Goal: Information Seeking & Learning: Learn about a topic

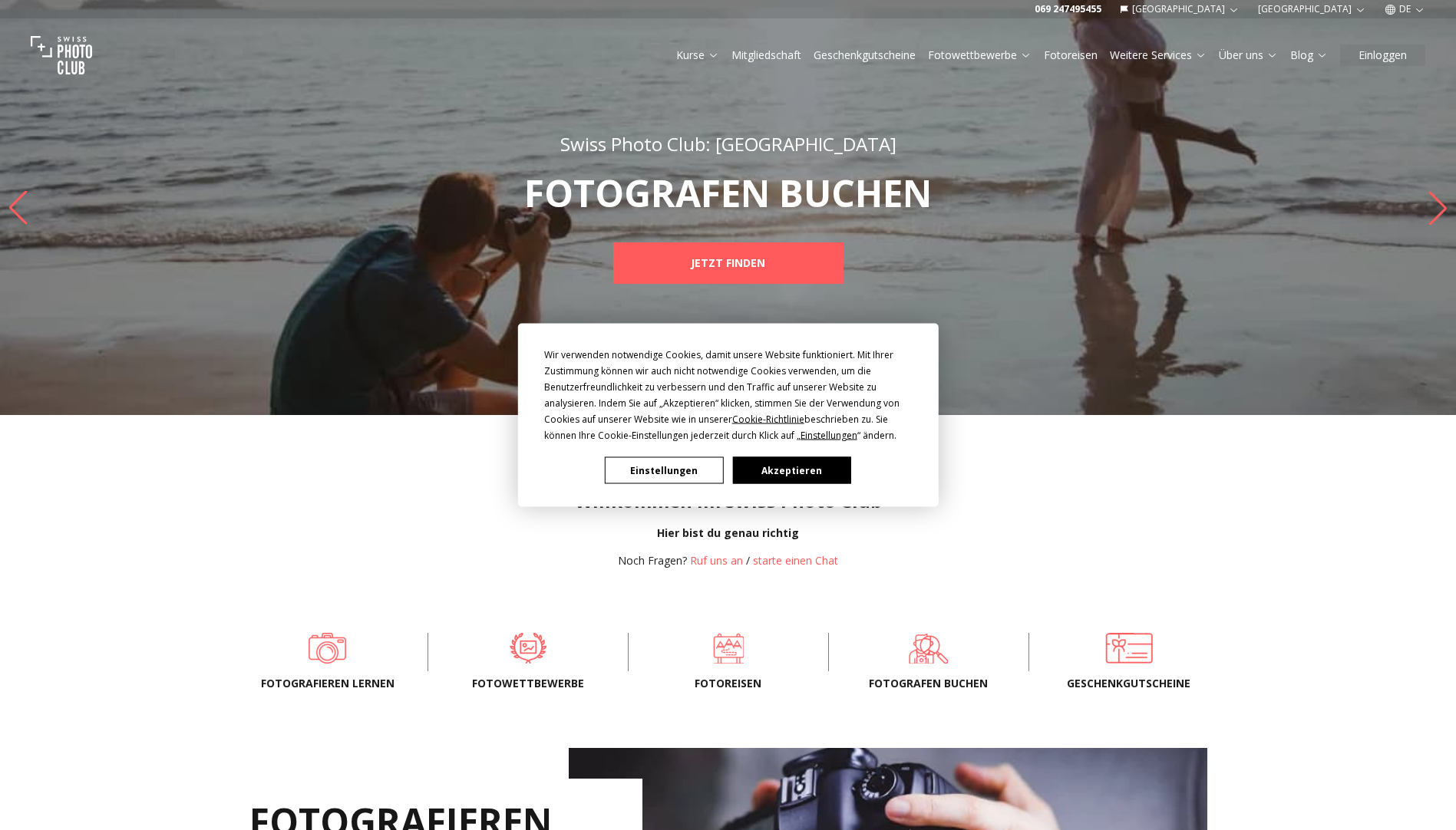
click at [1401, 10] on div "Wir verwenden notwendige Cookies, damit unsere Website funktioniert. Mit Ihrer …" at bounding box center [728, 415] width 1456 height 830
click at [804, 482] on button "Akzeptieren" at bounding box center [791, 471] width 118 height 27
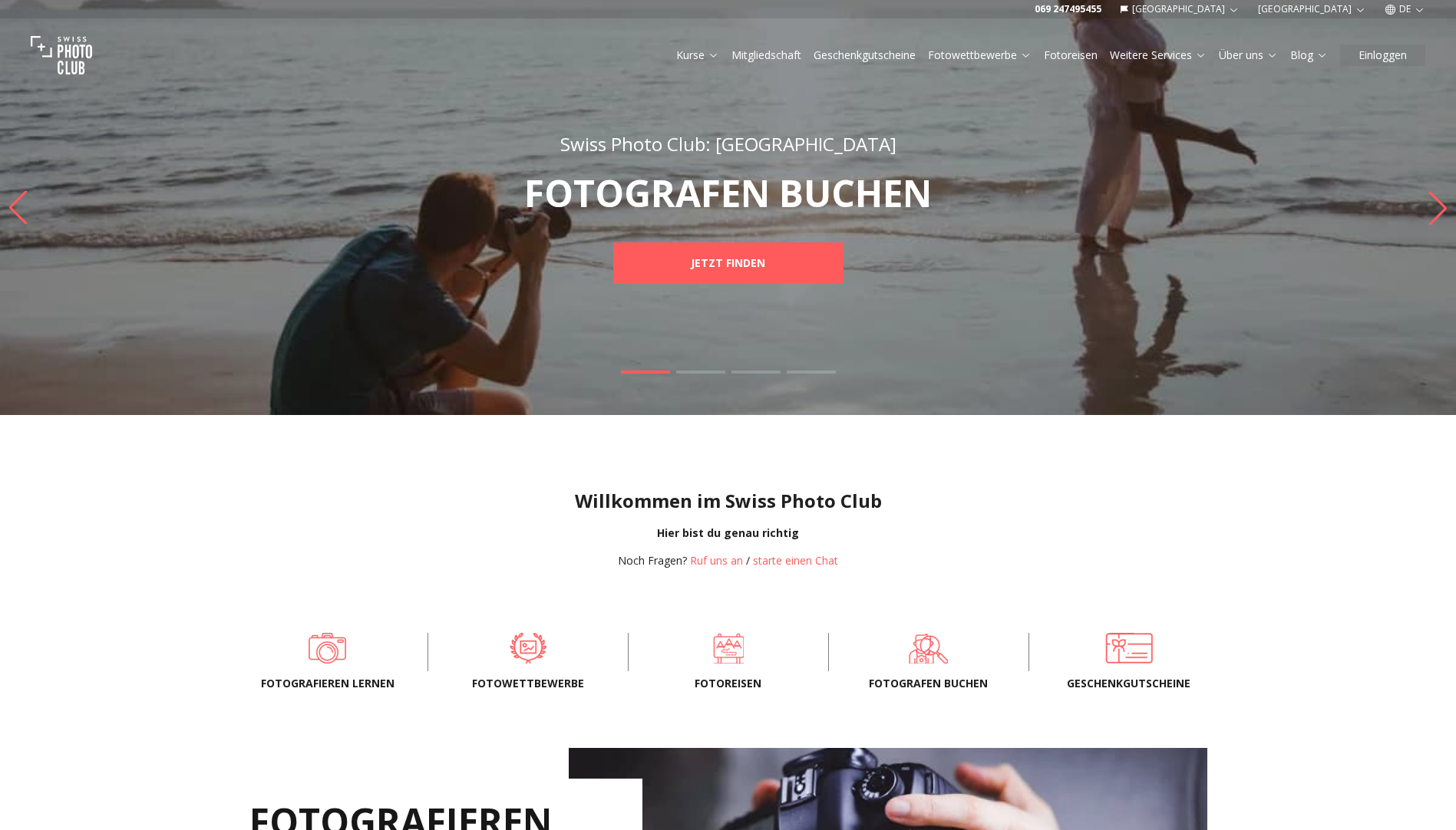
click at [1410, 10] on button "DE" at bounding box center [1404, 9] width 53 height 18
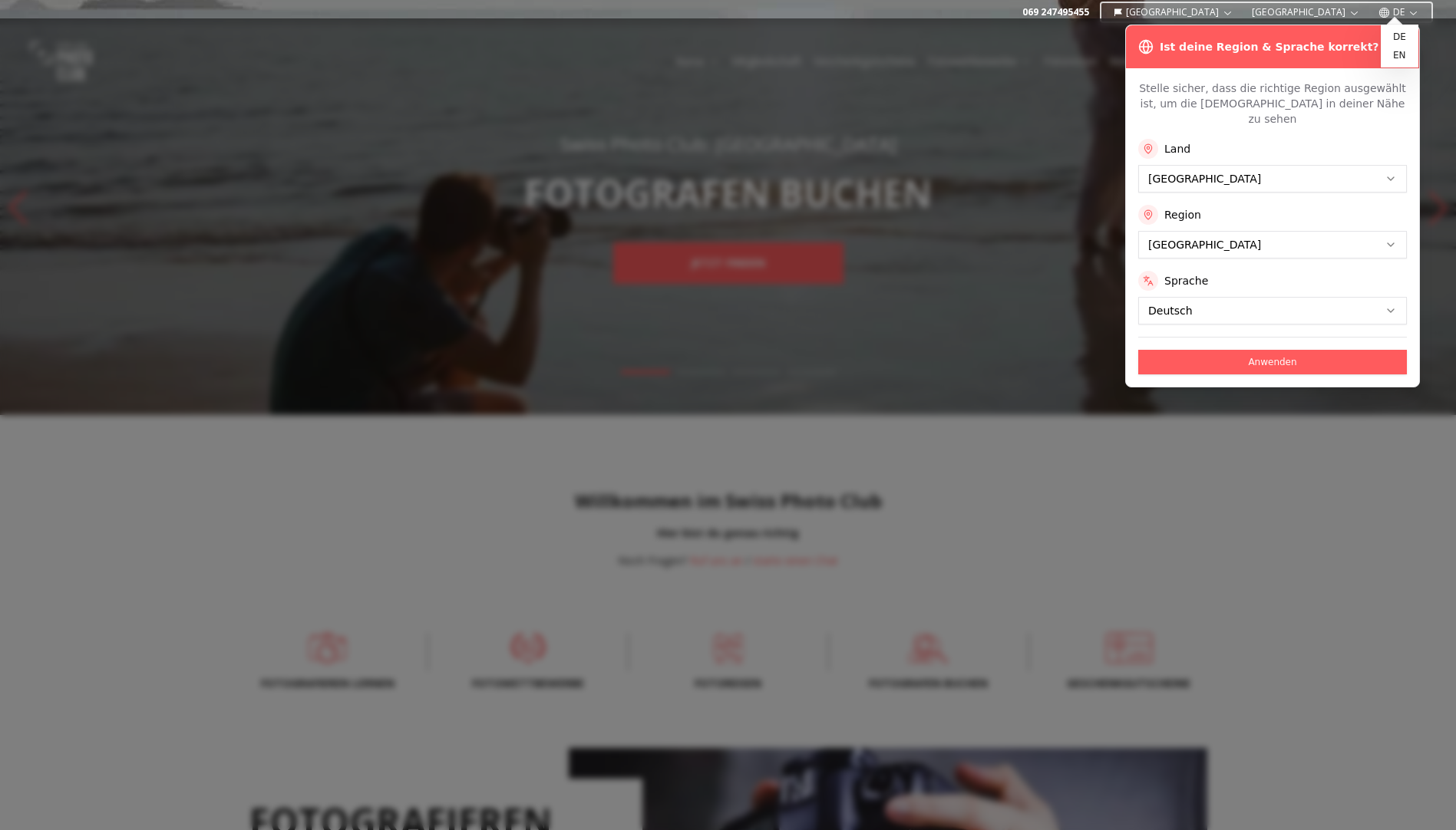
click at [1409, 6] on button "DE" at bounding box center [1398, 12] width 53 height 18
click at [1341, 11] on button "Stuttgart" at bounding box center [1305, 12] width 121 height 18
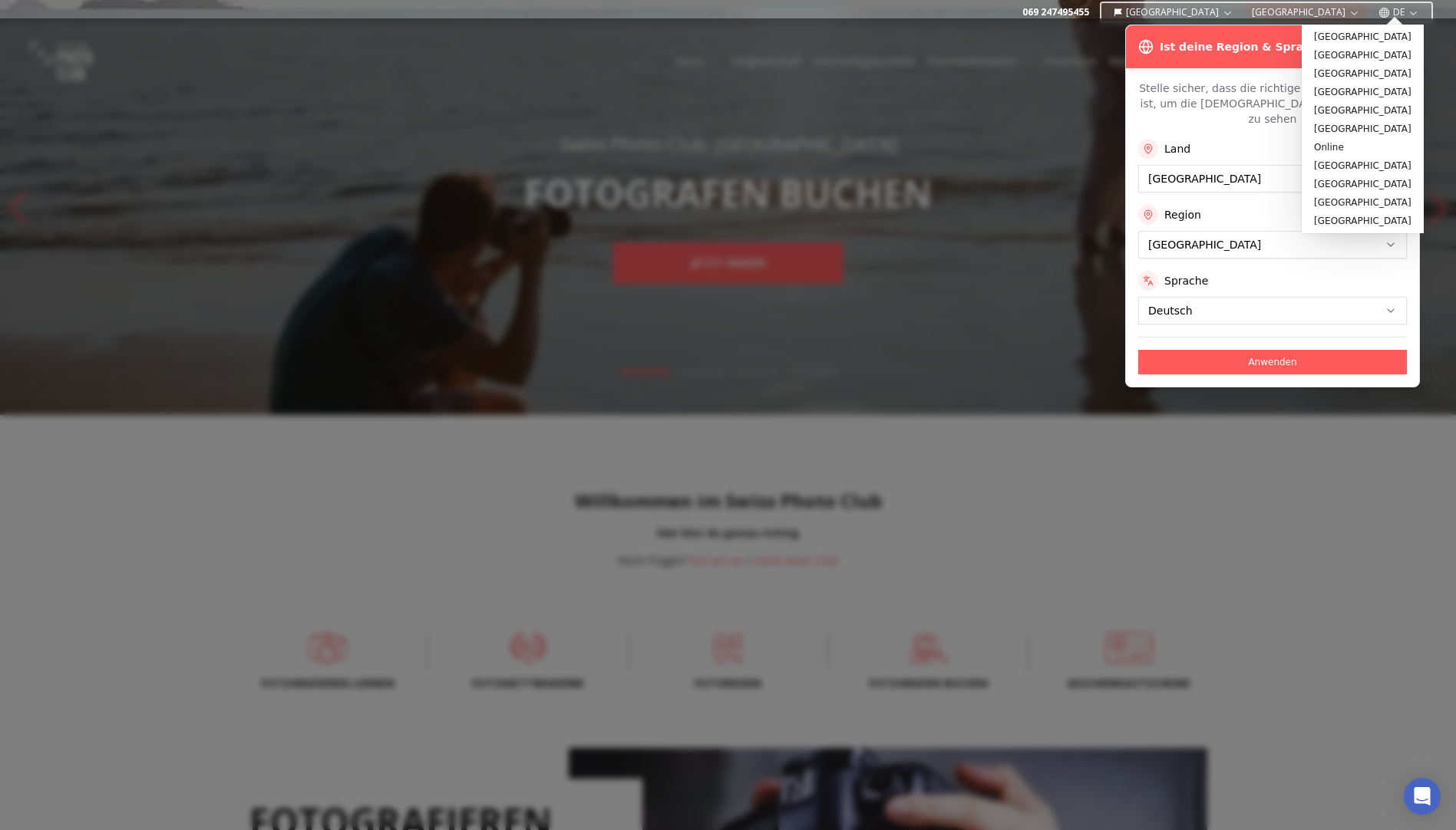
click at [1340, 11] on button "Stuttgart" at bounding box center [1305, 12] width 121 height 18
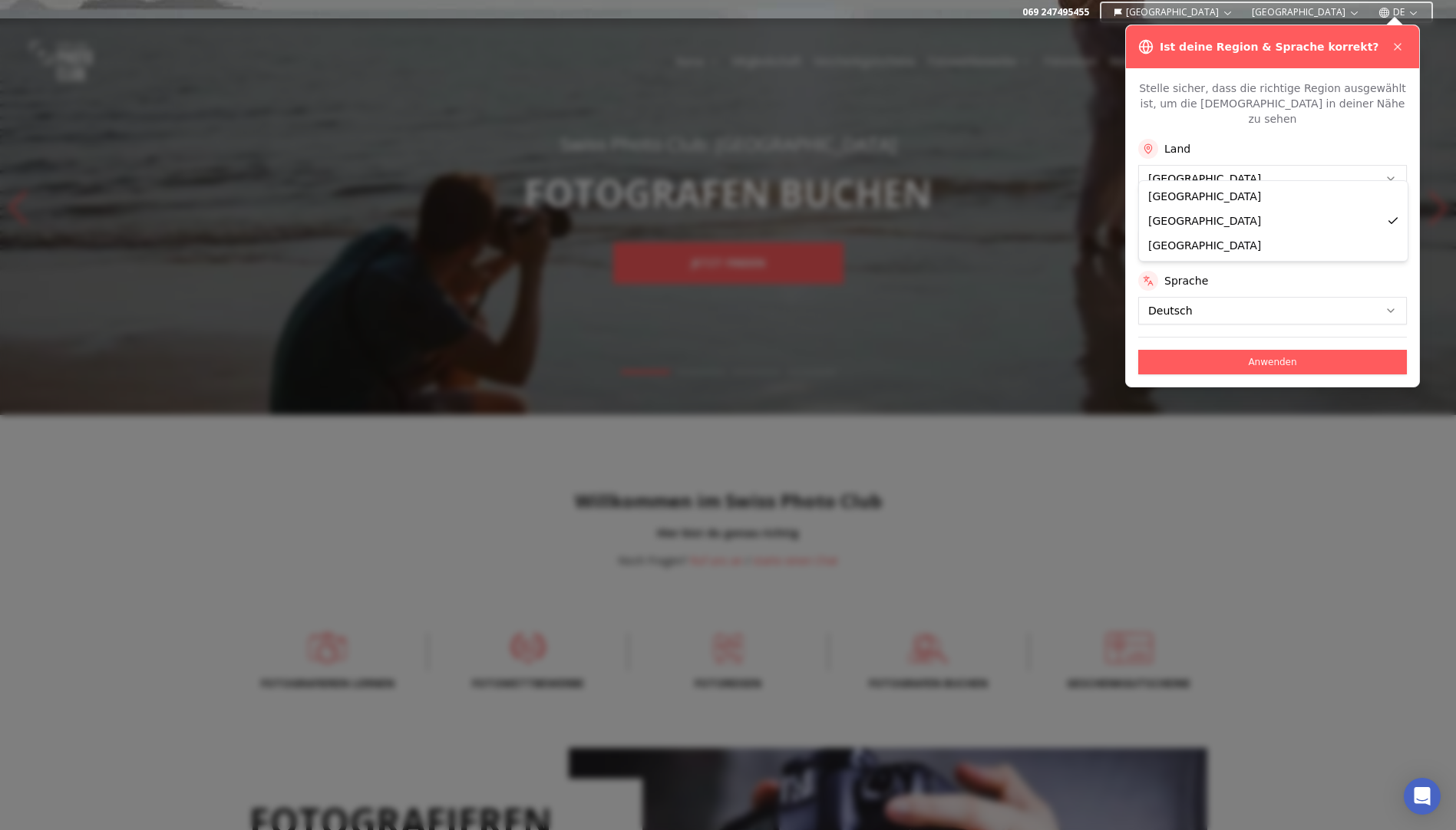
click at [1207, 337] on div "Anwenden" at bounding box center [1272, 355] width 268 height 38
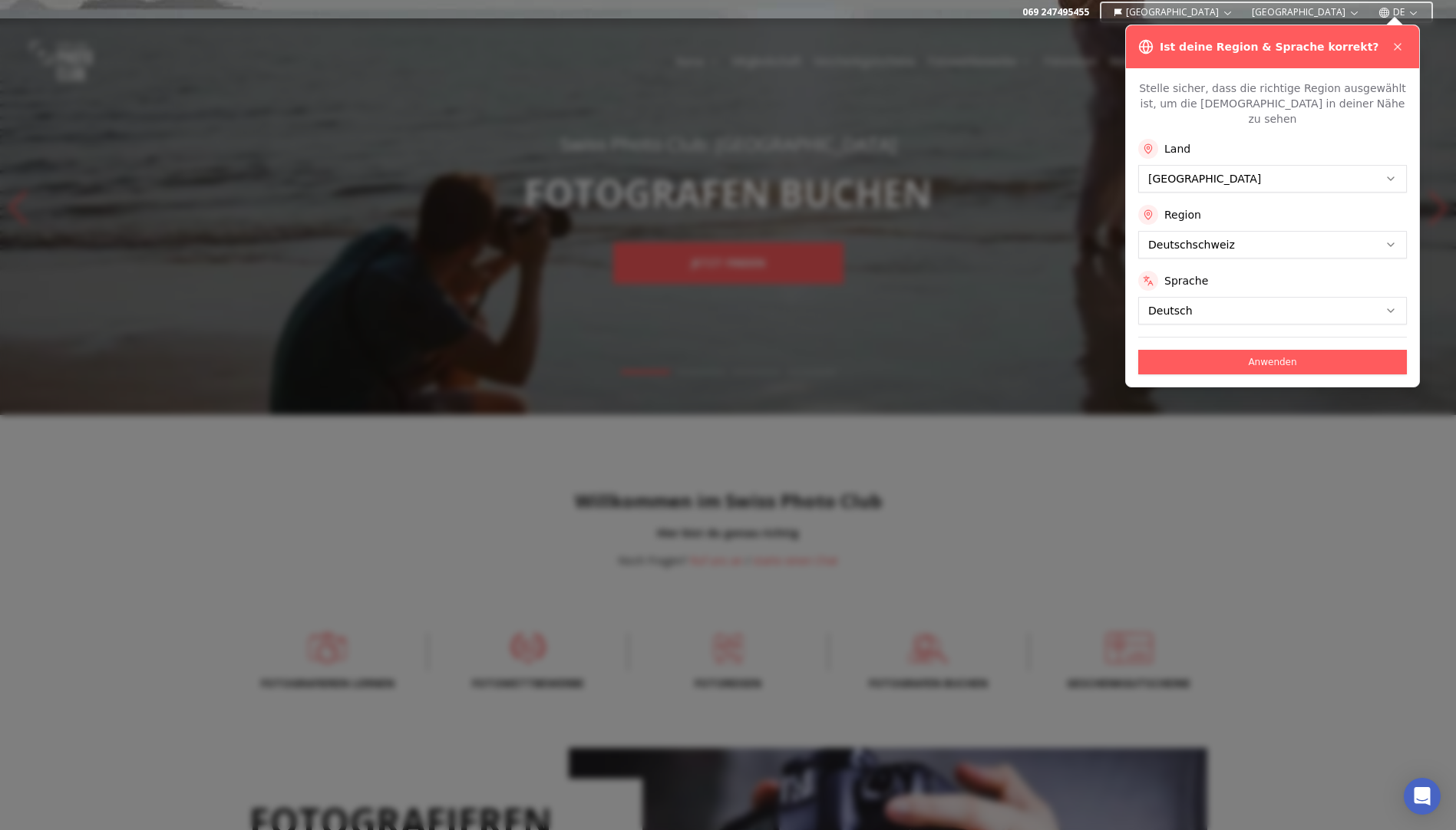
click at [1235, 353] on button "Anwenden" at bounding box center [1272, 362] width 268 height 24
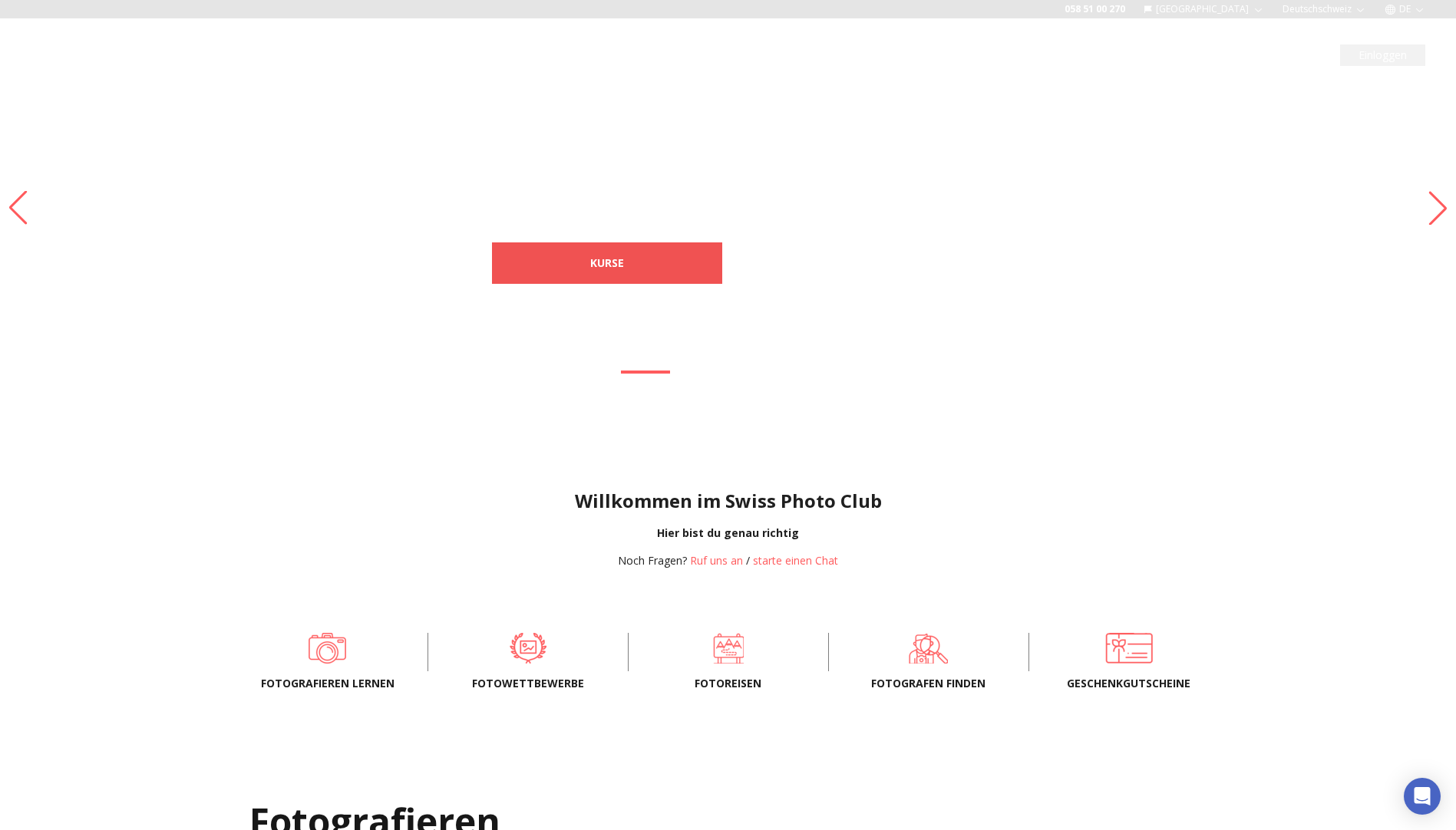
click at [616, 265] on b "Kurse" at bounding box center [607, 263] width 34 height 15
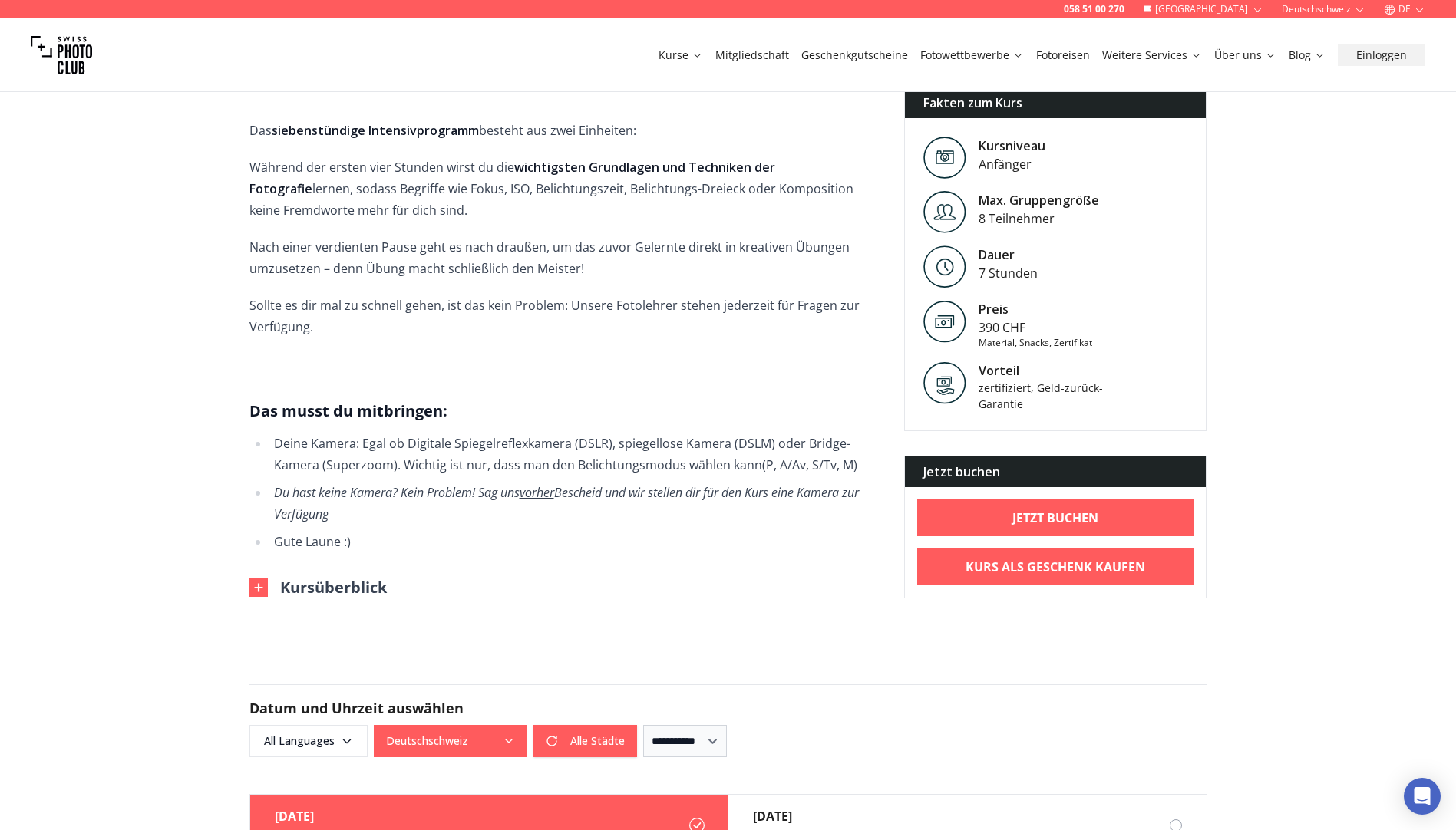
scroll to position [844, 0]
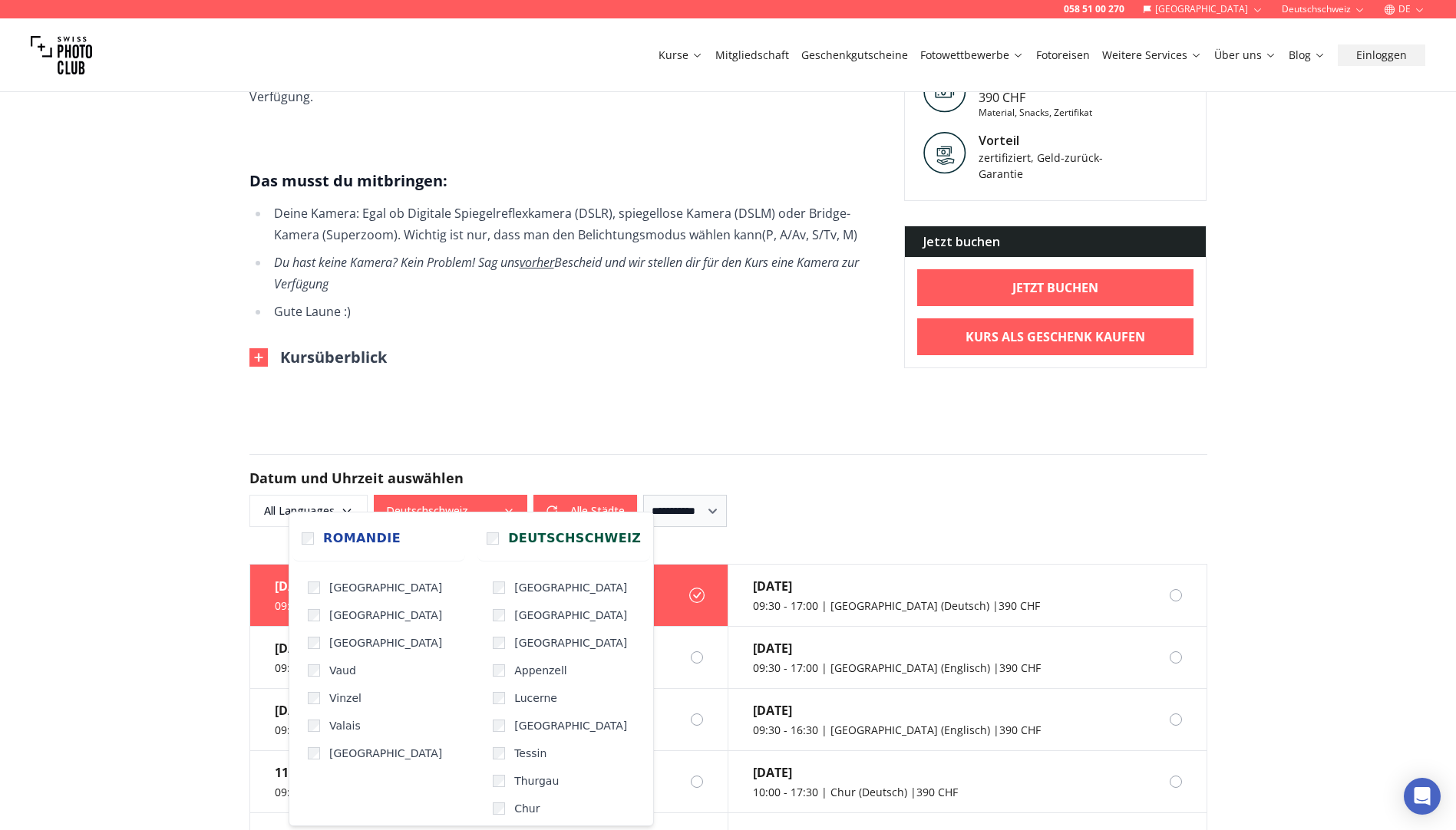
click at [458, 495] on button "Deutschschweiz" at bounding box center [450, 511] width 153 height 32
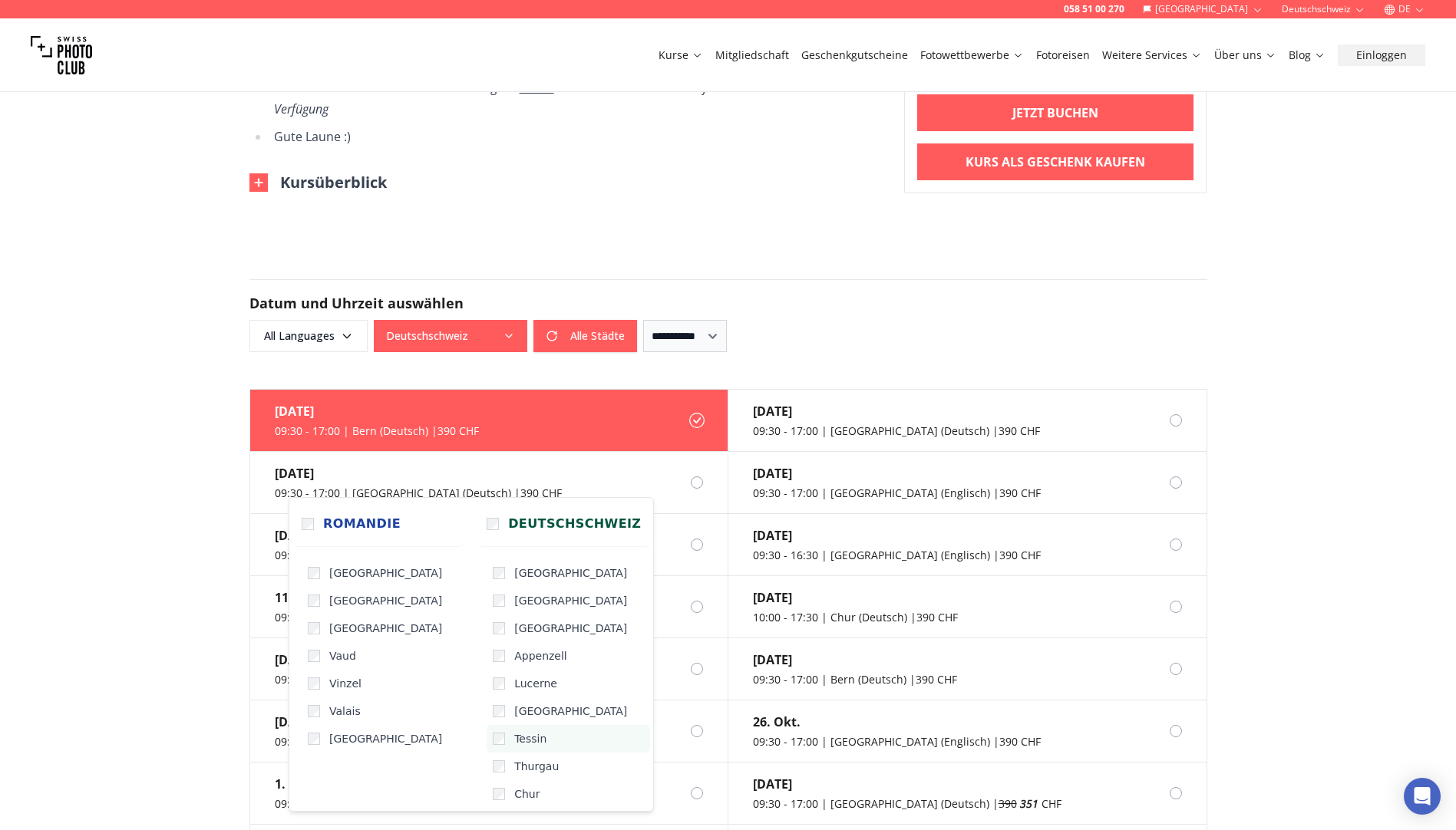
scroll to position [1074, 0]
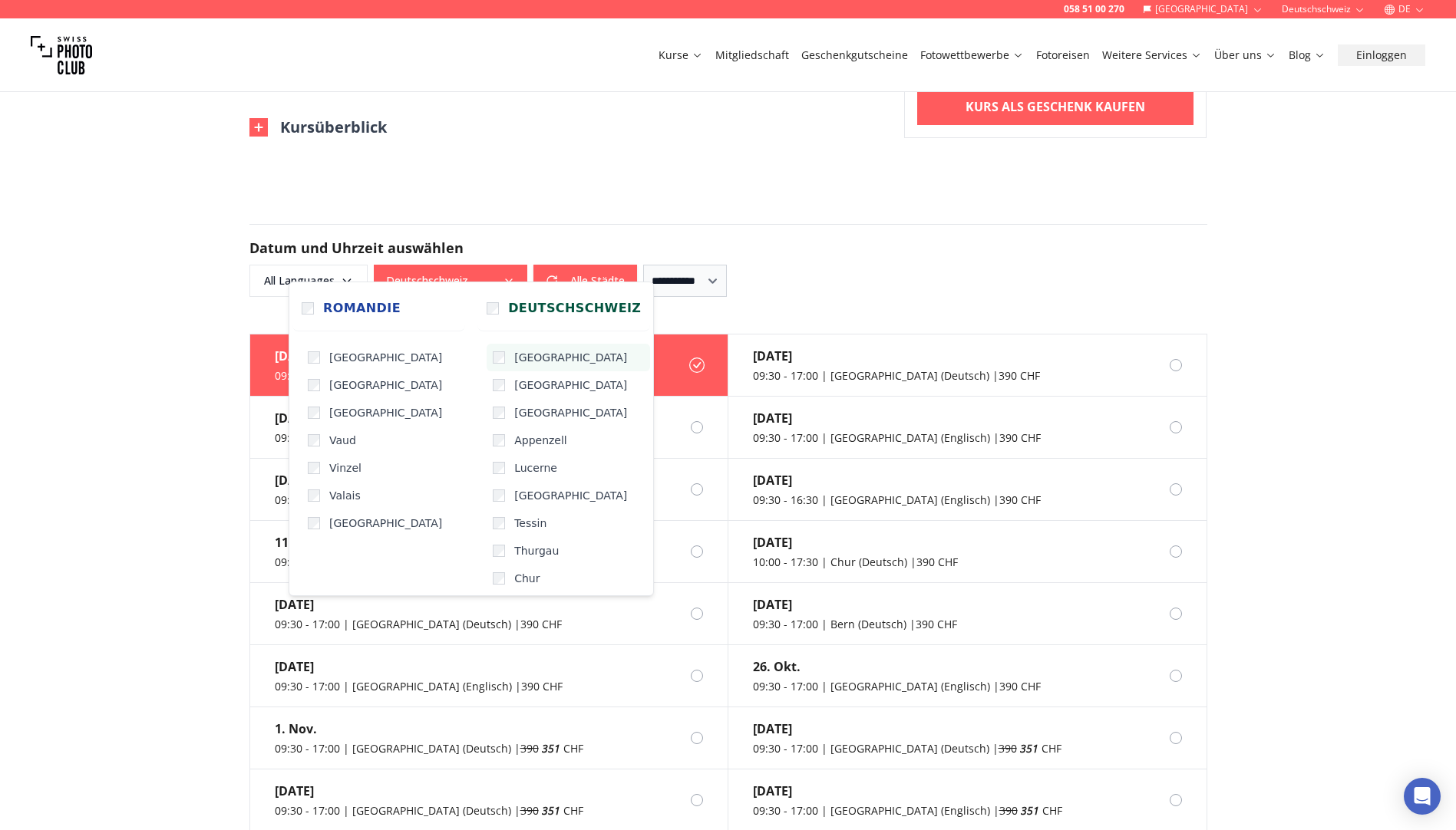
click at [517, 361] on label "[GEOGRAPHIC_DATA]" at bounding box center [567, 357] width 163 height 28
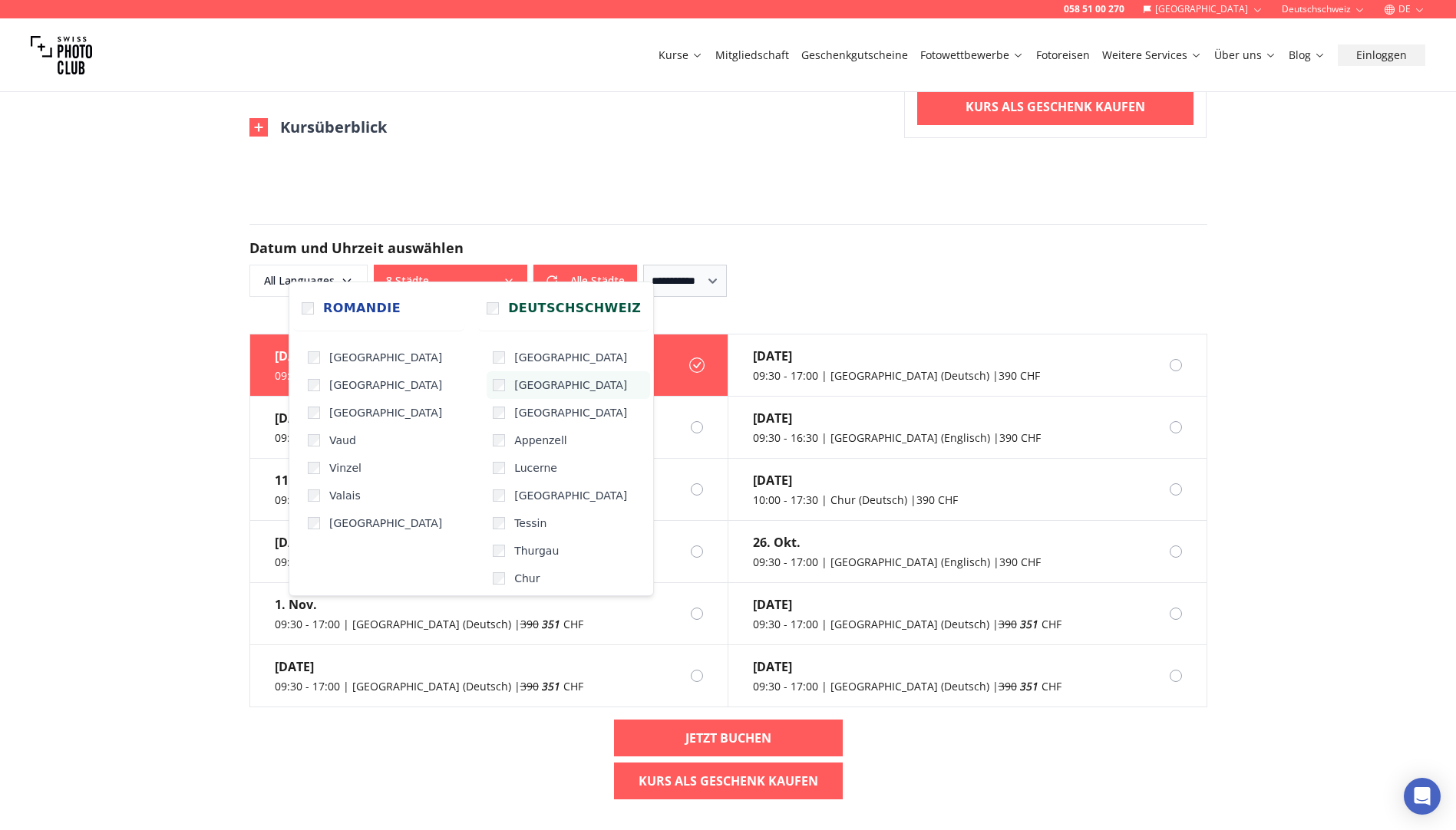
click at [516, 390] on label "[GEOGRAPHIC_DATA]" at bounding box center [567, 385] width 163 height 28
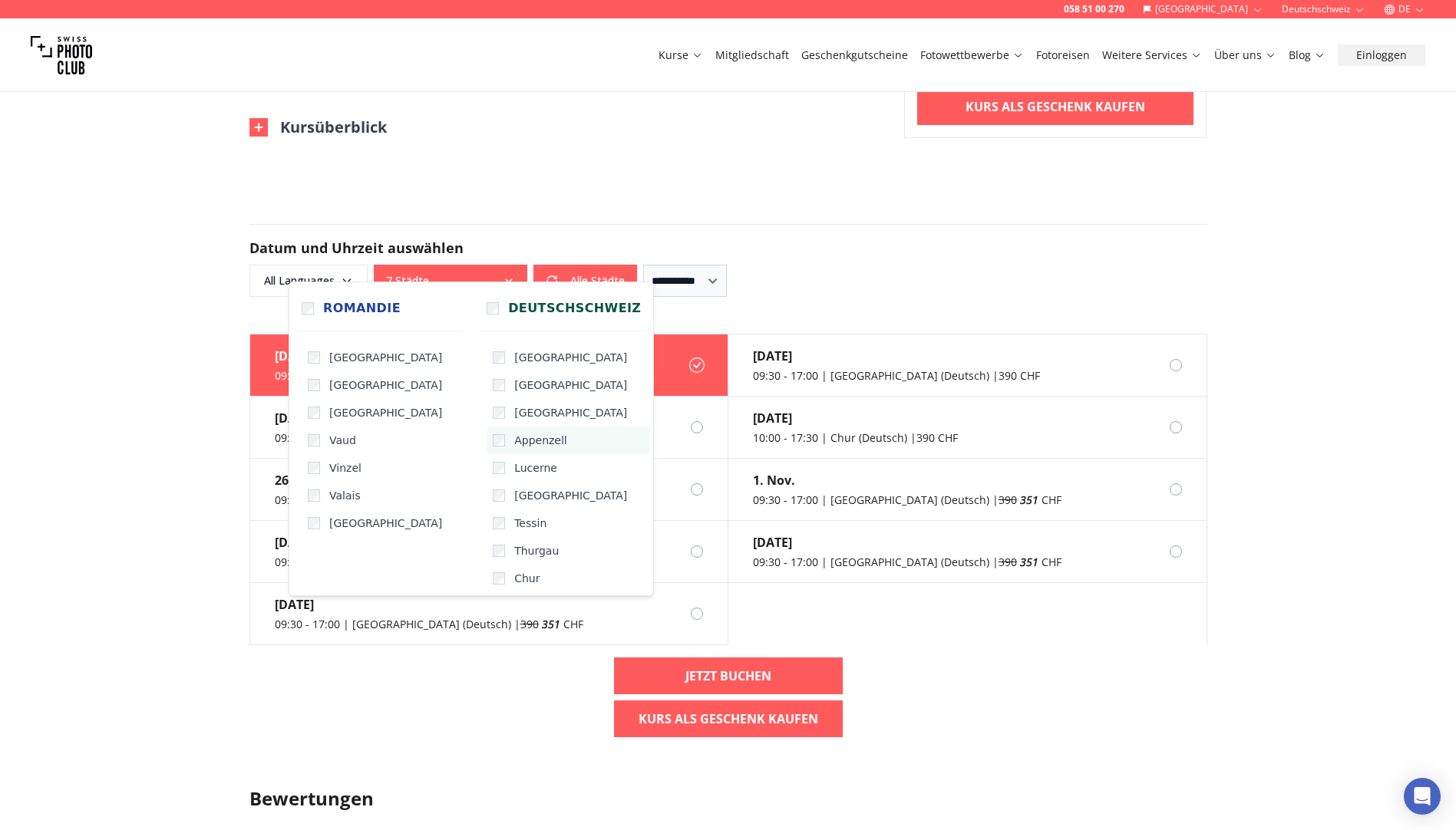
click at [516, 438] on span "Appenzell" at bounding box center [540, 441] width 53 height 15
click at [518, 465] on span "Lucerne" at bounding box center [536, 468] width 43 height 15
click at [518, 497] on span "[GEOGRAPHIC_DATA]" at bounding box center [570, 496] width 113 height 15
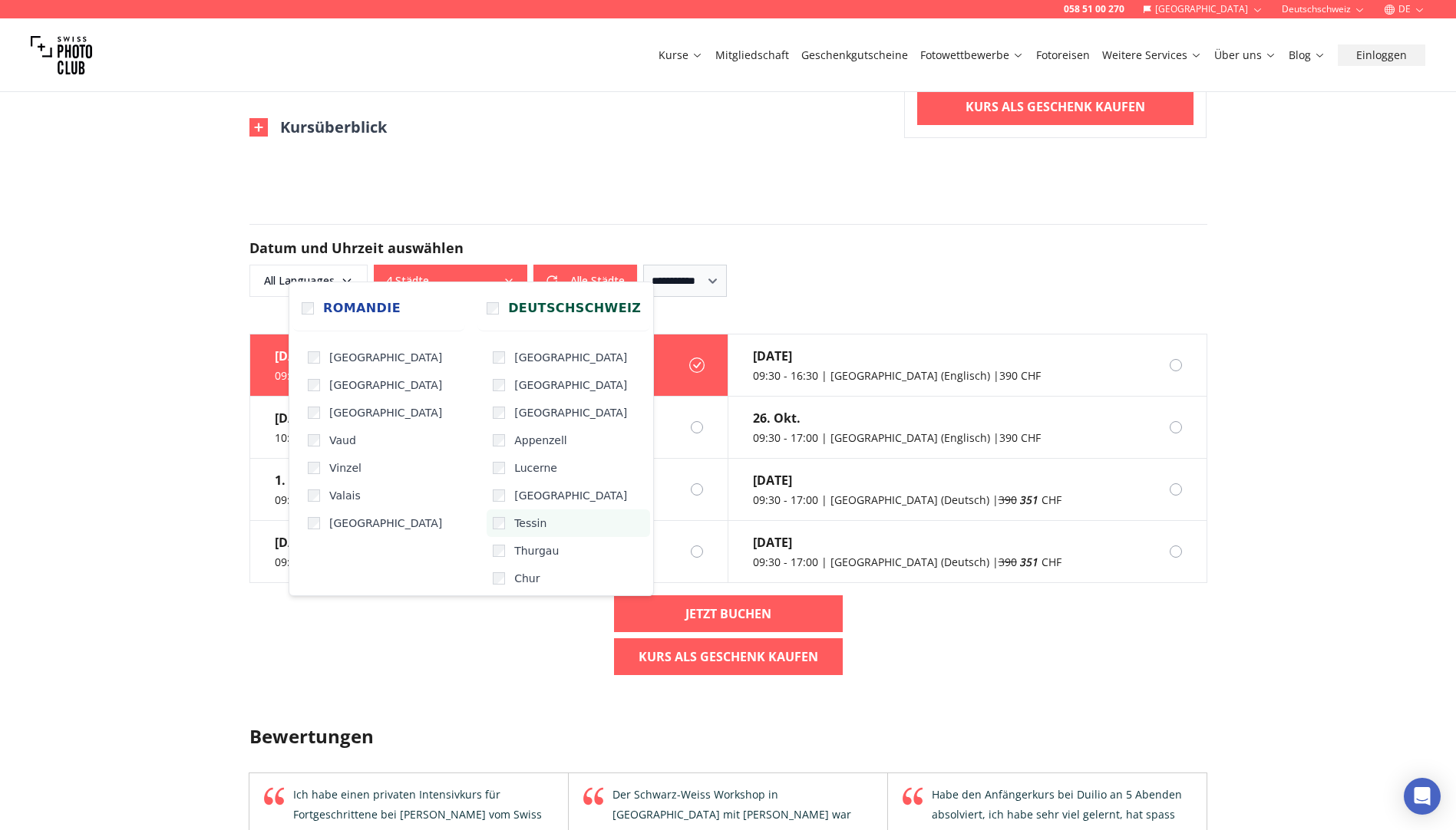
click at [510, 531] on label "Tessin" at bounding box center [567, 523] width 163 height 28
click at [514, 550] on span "Thurgau" at bounding box center [536, 551] width 44 height 15
click at [514, 579] on span "Chur" at bounding box center [527, 579] width 25 height 15
click at [587, 162] on div "058 51 00 270 Schweiz Deutschschweiz DE Kurse Mitgliedschaft Geschenkgutscheine…" at bounding box center [728, 467] width 1456 height 3083
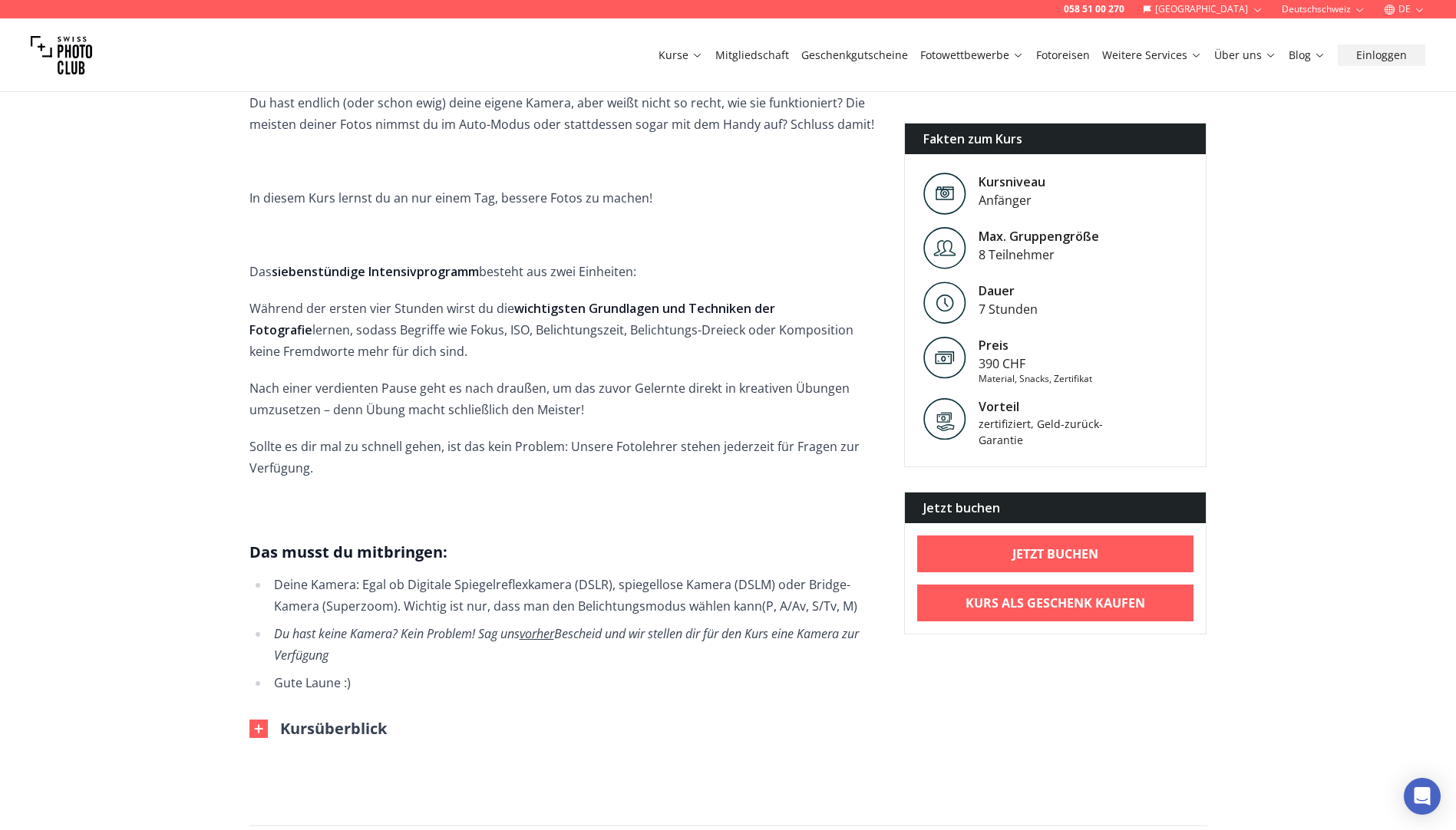
scroll to position [844, 0]
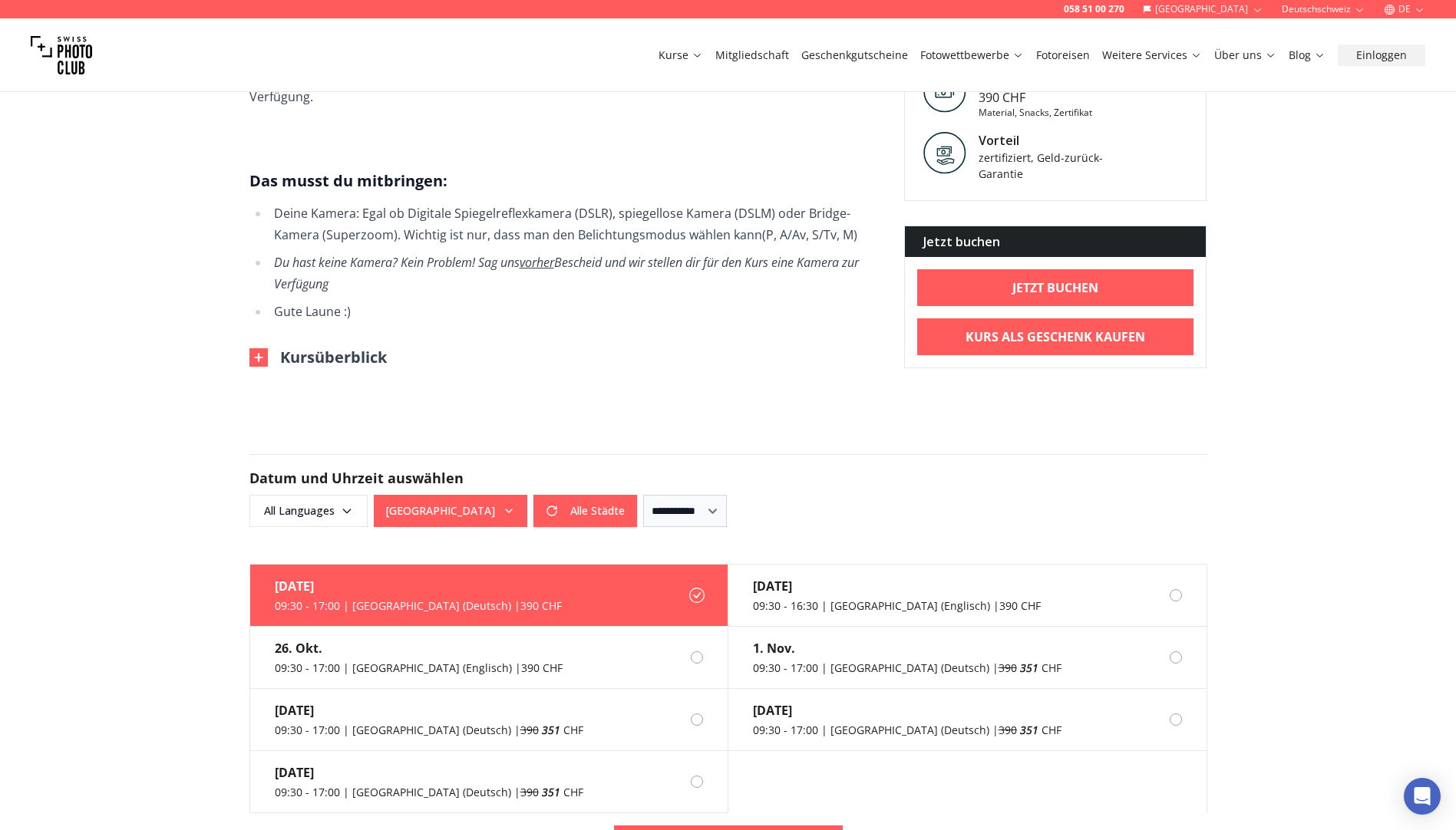
click at [330, 346] on button "Kursüberblick" at bounding box center [317, 357] width 137 height 21
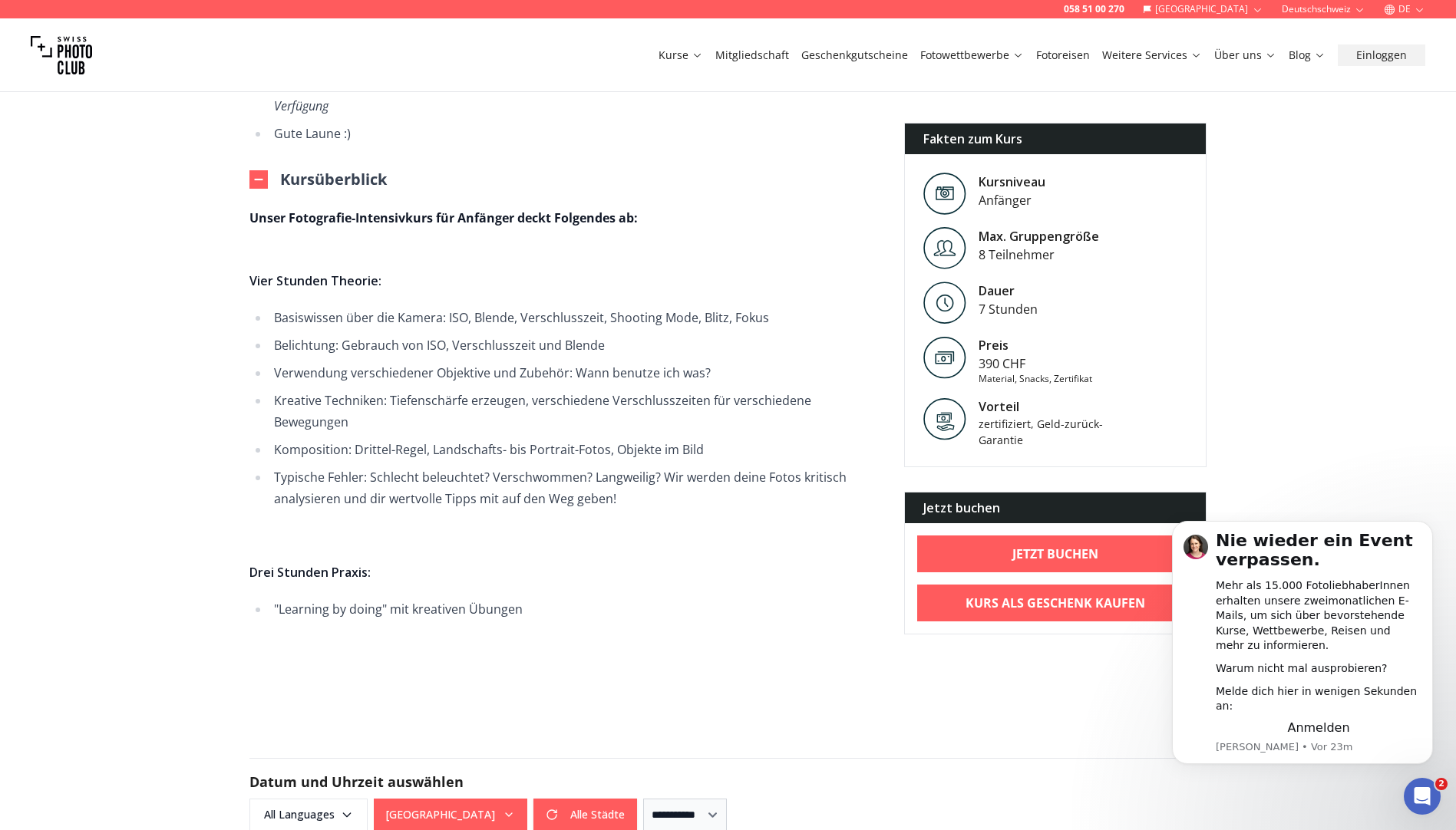
scroll to position [998, 0]
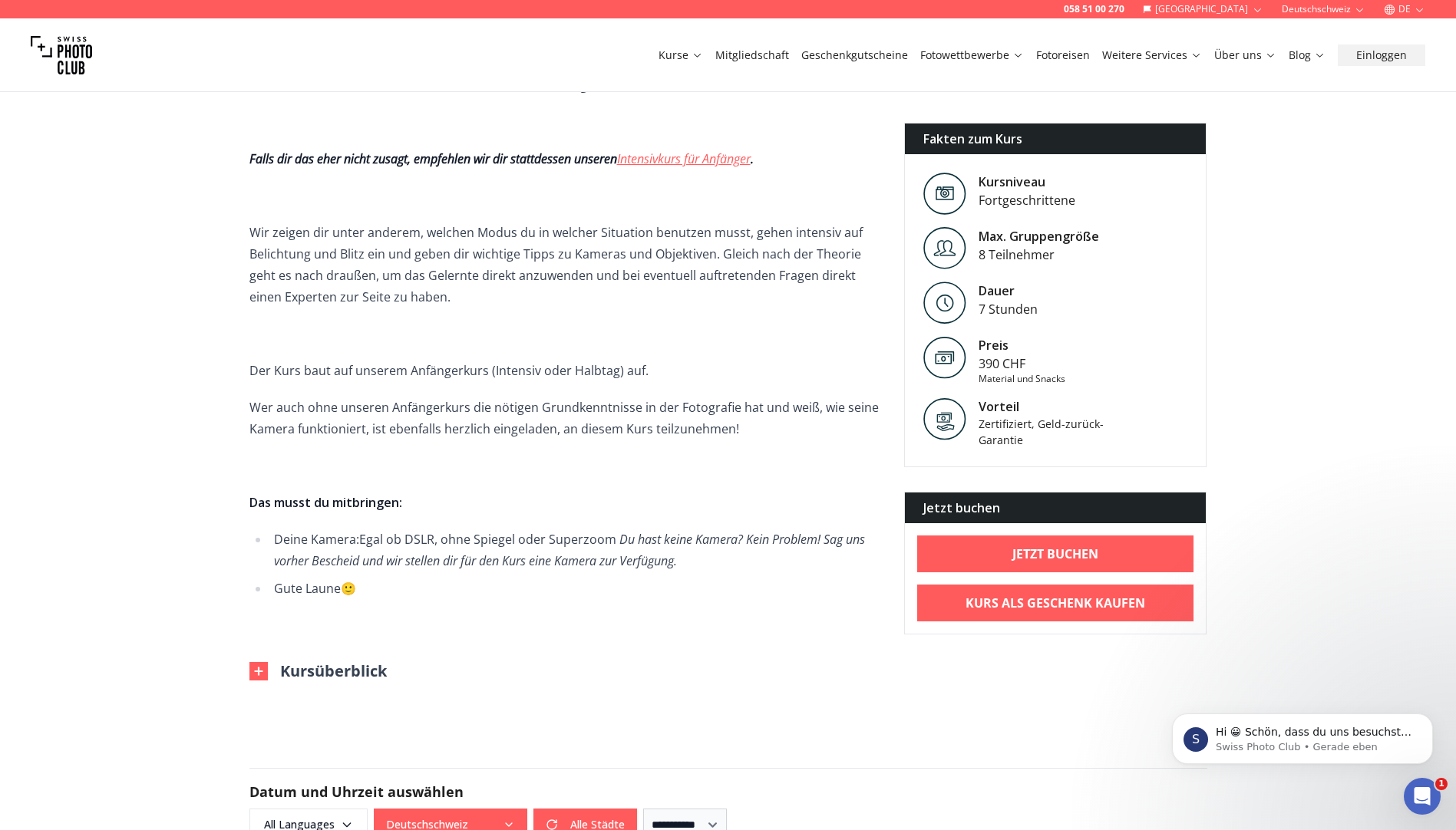
scroll to position [538, 0]
click at [352, 670] on button "Kursüberblick" at bounding box center [317, 671] width 137 height 21
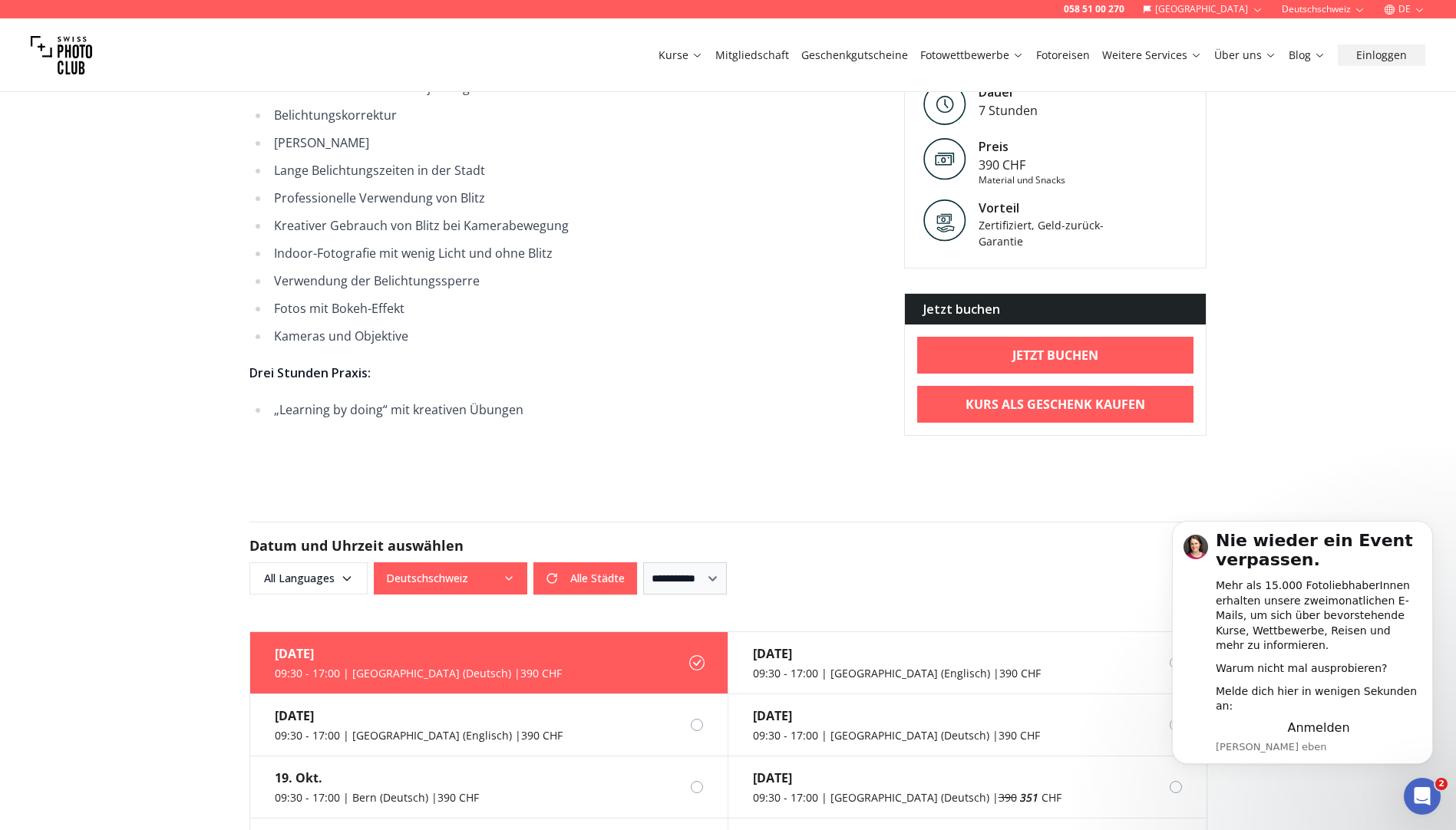
scroll to position [1381, 0]
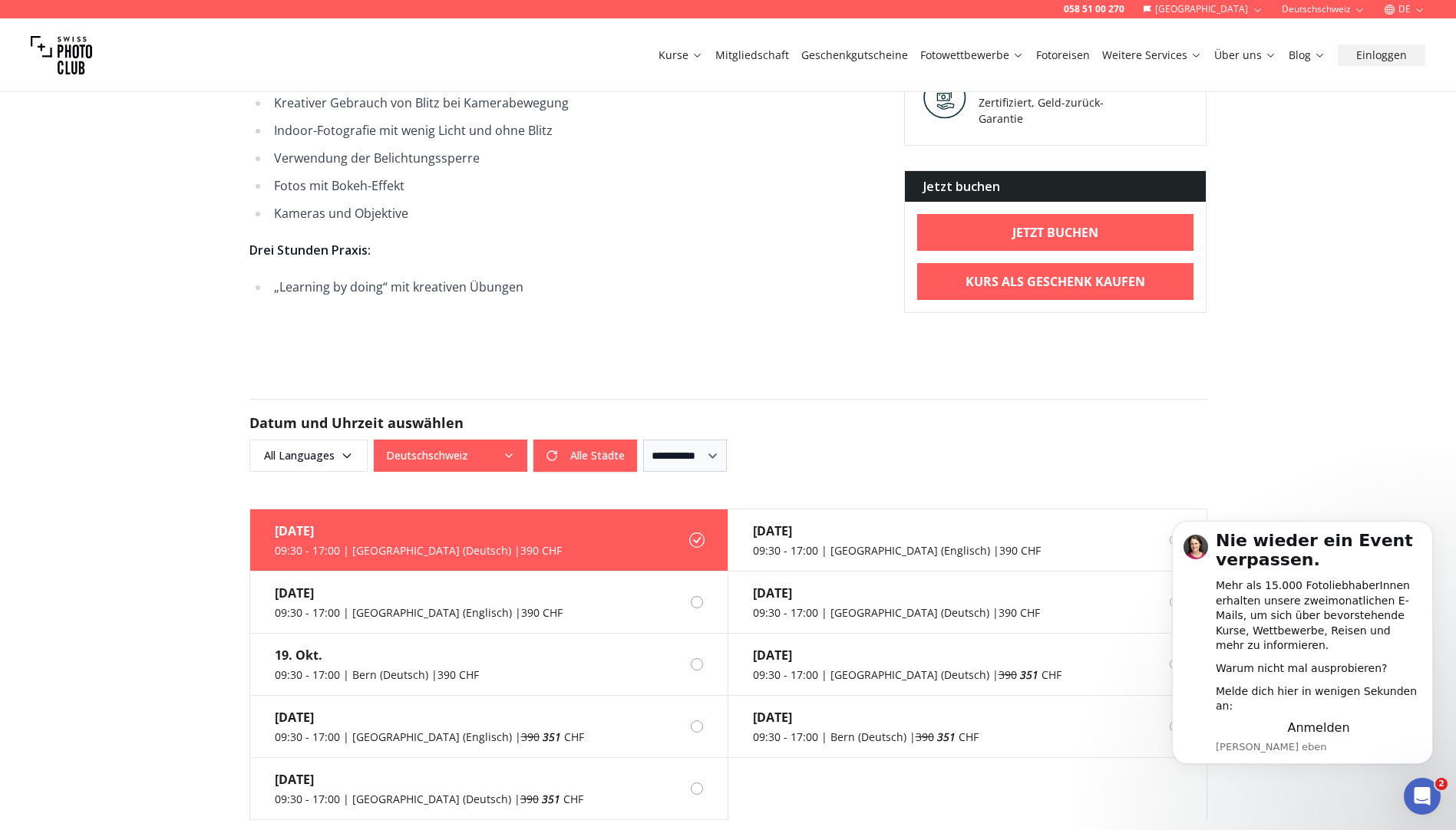
click at [478, 456] on button "Deutschschweiz" at bounding box center [450, 456] width 153 height 32
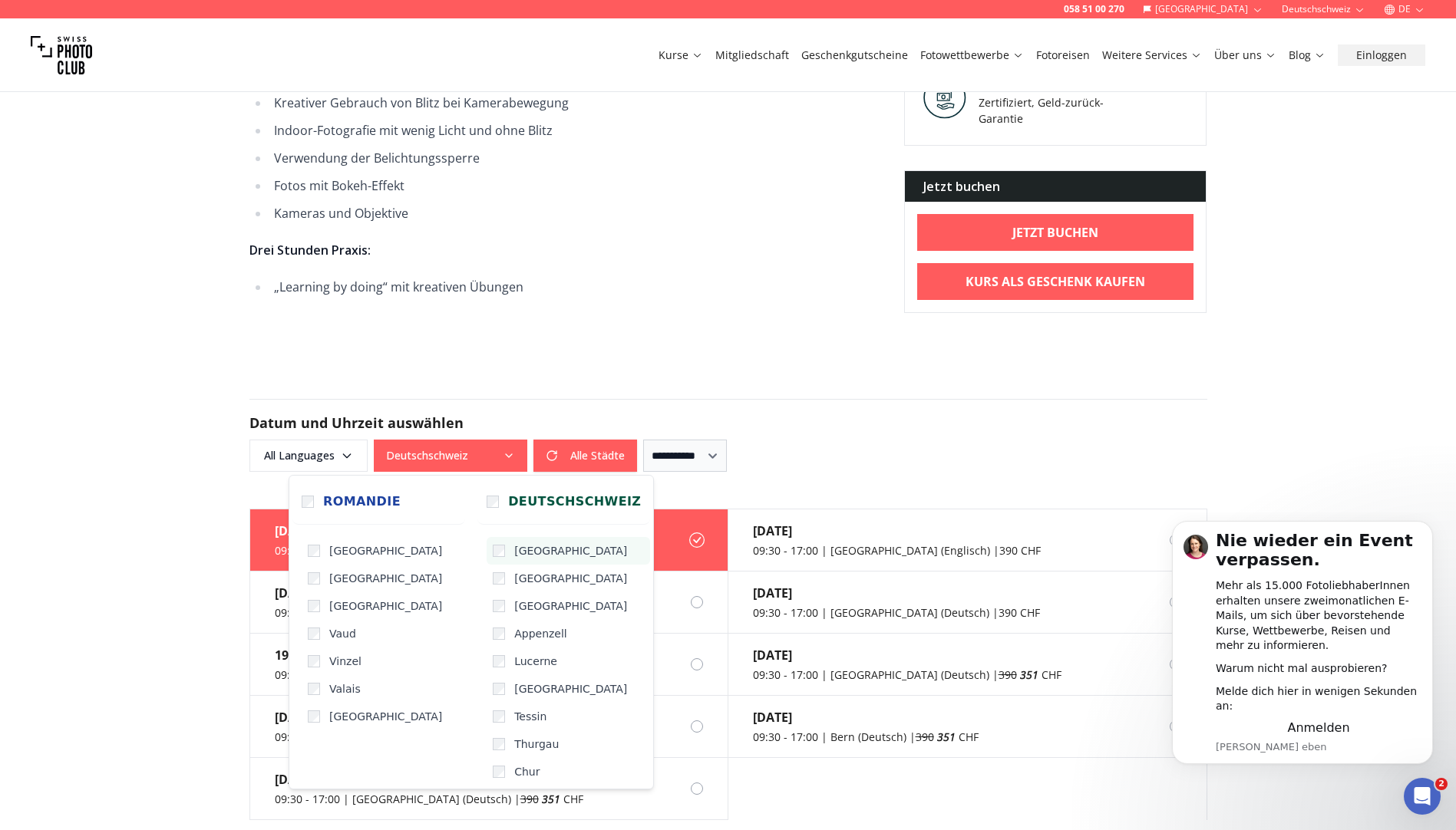
click at [514, 554] on span "[GEOGRAPHIC_DATA]" at bounding box center [570, 551] width 113 height 15
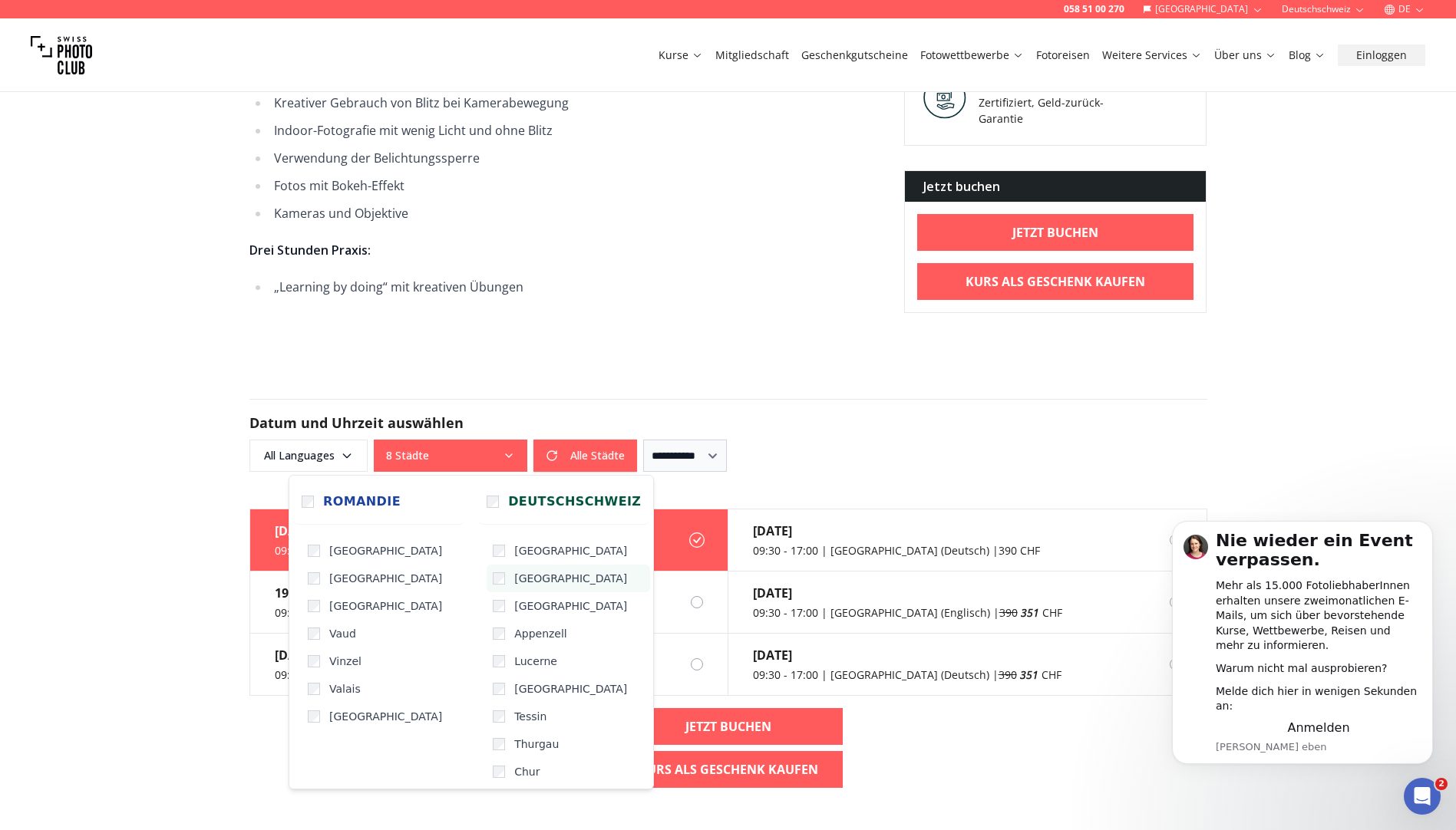
click at [514, 581] on span "[GEOGRAPHIC_DATA]" at bounding box center [570, 579] width 113 height 15
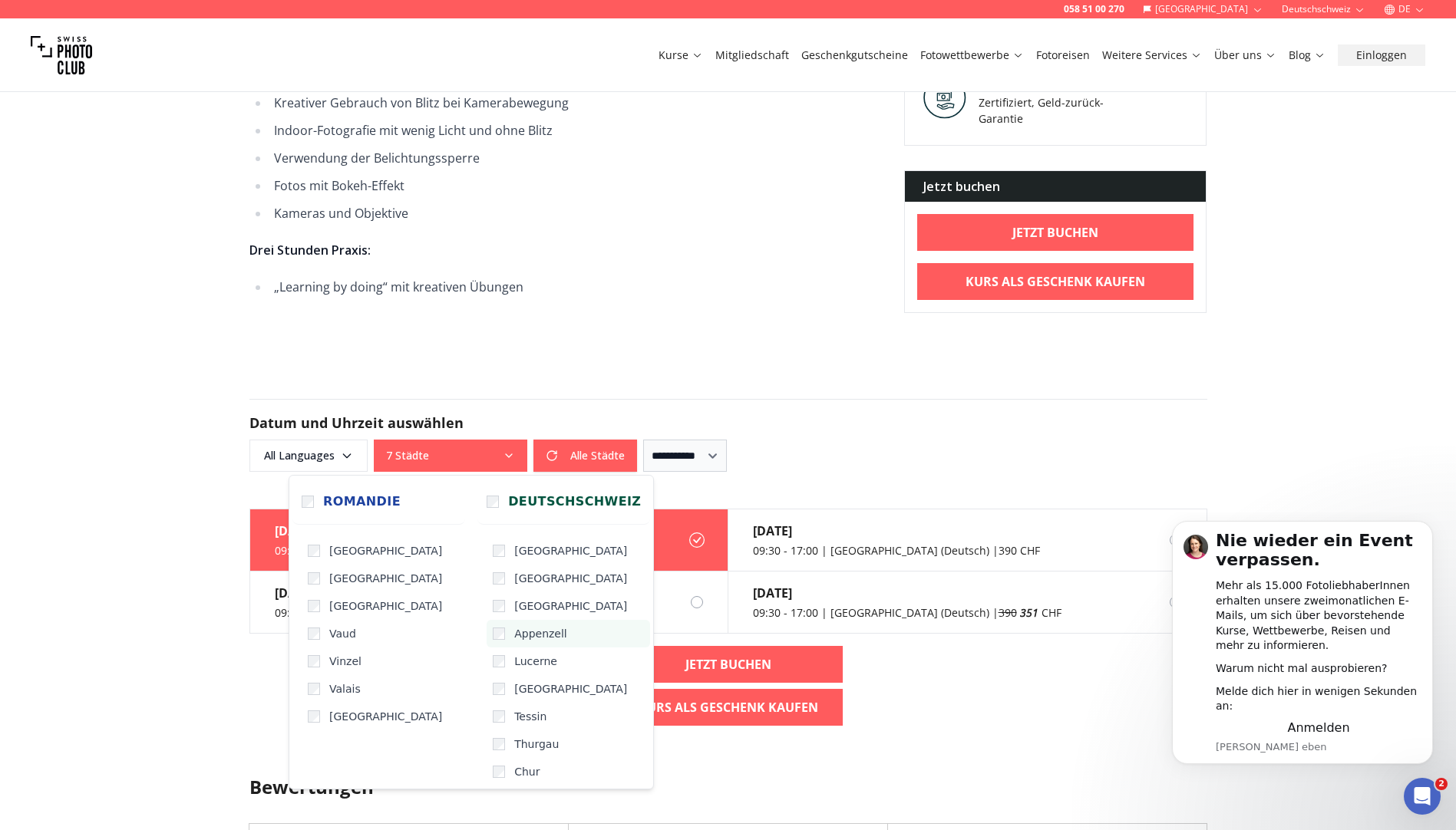
click at [514, 635] on span "Appenzell" at bounding box center [540, 634] width 53 height 15
click at [514, 667] on span "Lucerne" at bounding box center [536, 662] width 43 height 15
click at [515, 698] on label "[GEOGRAPHIC_DATA]" at bounding box center [567, 689] width 163 height 28
click at [515, 721] on span "Tessin" at bounding box center [530, 717] width 32 height 15
click at [523, 748] on span "Thurgau" at bounding box center [536, 744] width 44 height 15
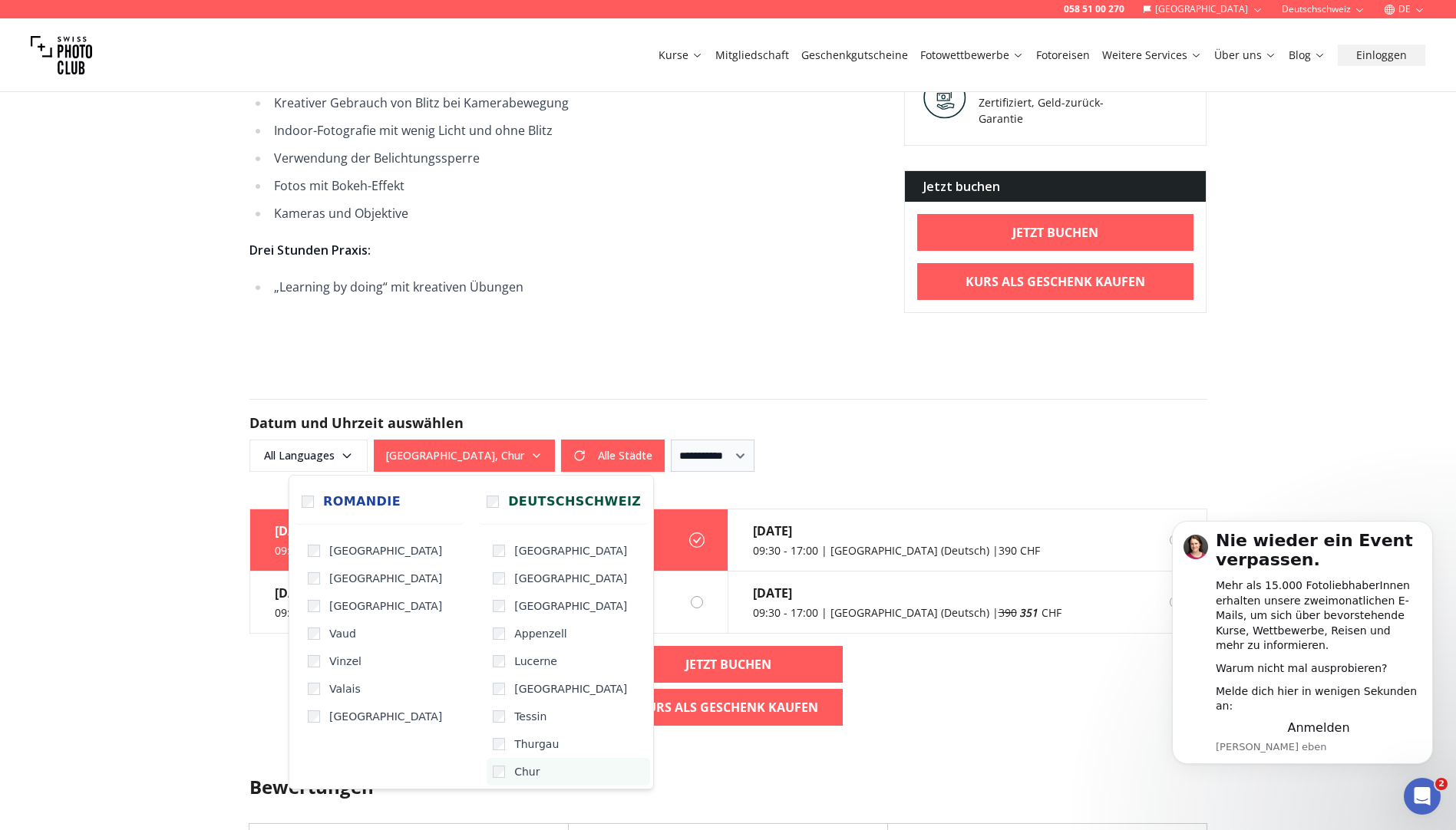
click at [521, 771] on label "Chur" at bounding box center [567, 772] width 163 height 28
click at [623, 392] on form "**********" at bounding box center [728, 435] width 982 height 147
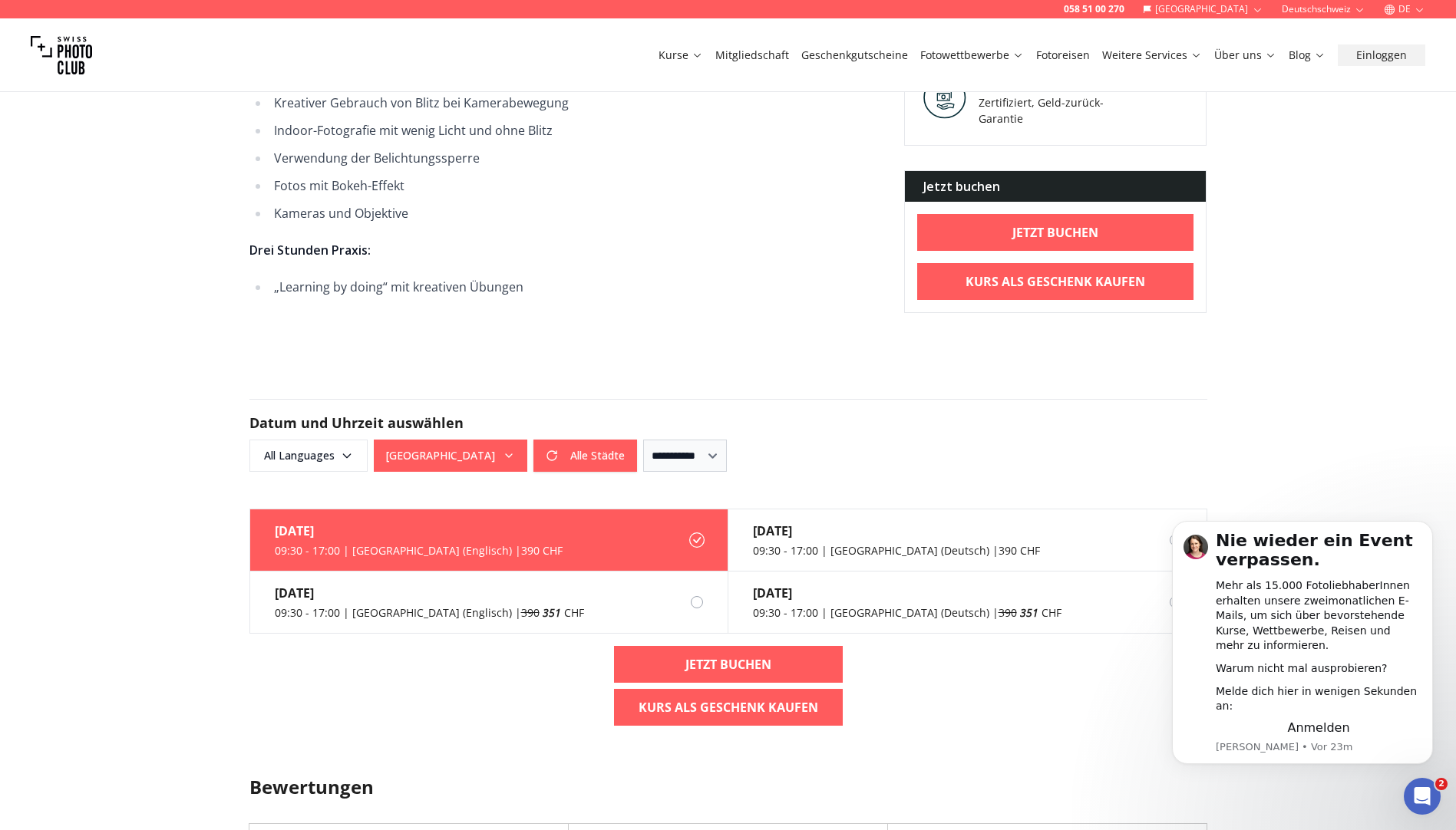
scroll to position [1074, 0]
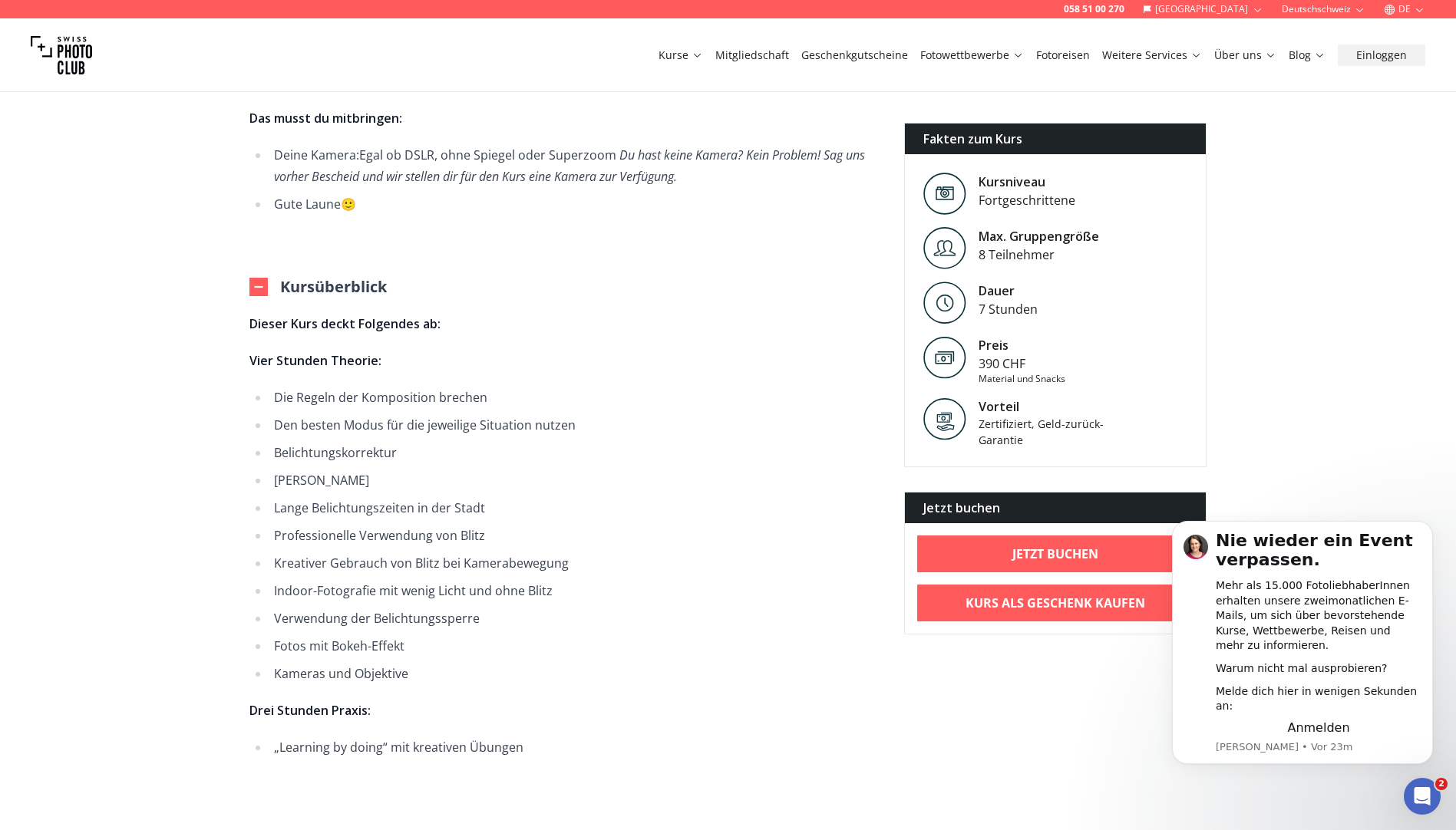
drag, startPoint x: 644, startPoint y: 358, endPoint x: 541, endPoint y: 338, distance: 104.9
click at [541, 338] on span "Dieser Kurs deckt Folgendes ab: Vier Stunden Theorie: Die Regeln der Kompositio…" at bounding box center [563, 535] width 630 height 445
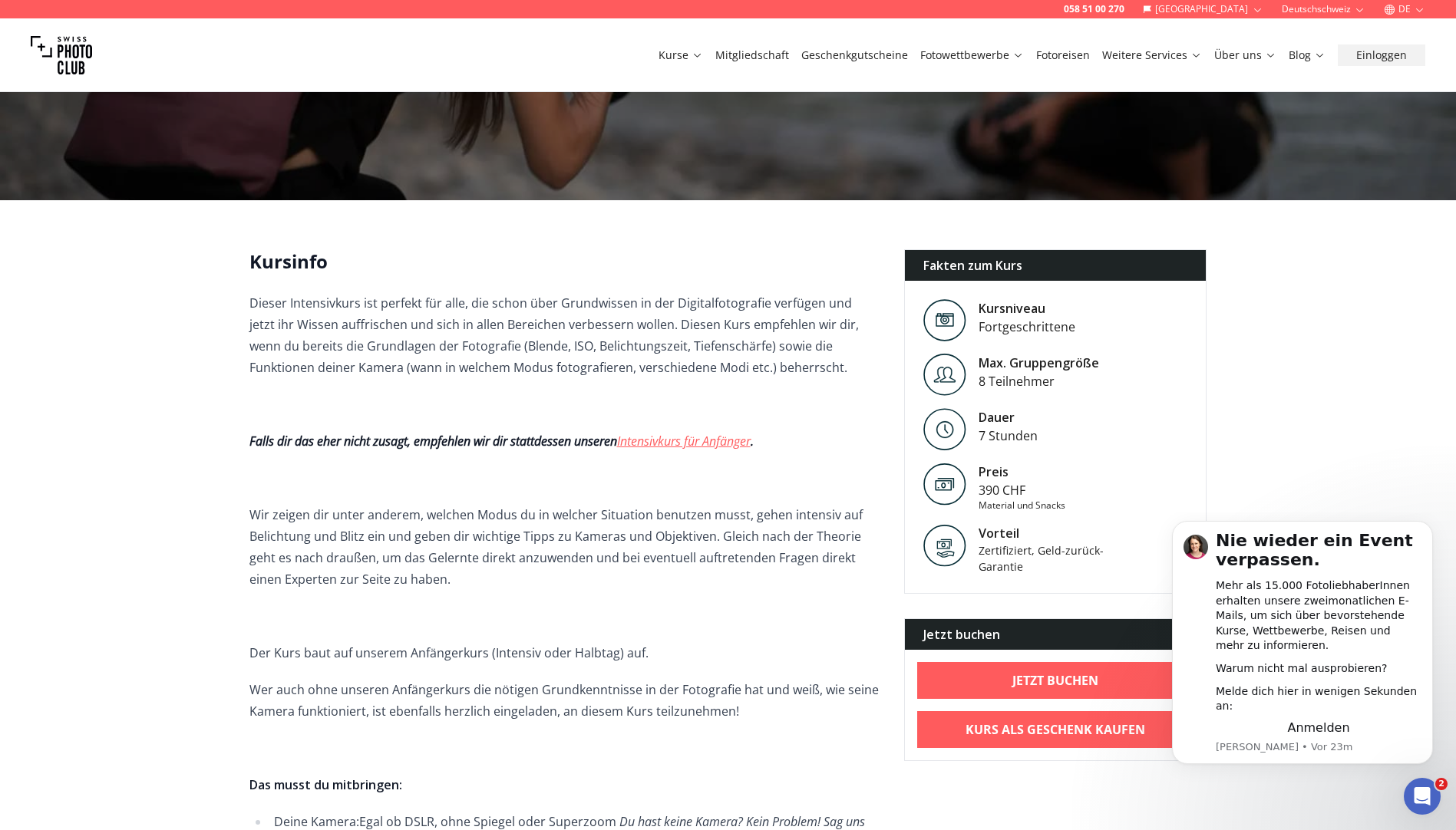
scroll to position [0, 0]
